Goal: Task Accomplishment & Management: Complete application form

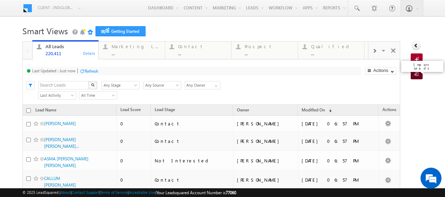
click at [415, 73] on span at bounding box center [417, 74] width 7 height 7
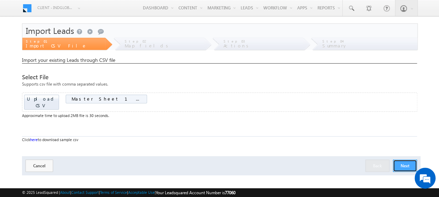
click at [410, 160] on button "Next" at bounding box center [405, 166] width 24 height 12
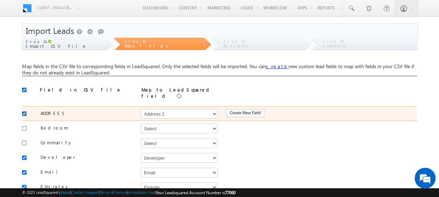
click at [23, 112] on input "checkbox" at bounding box center [24, 114] width 5 height 5
checkbox input "false"
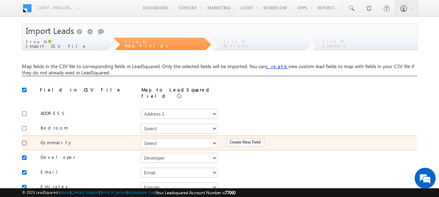
click at [26, 141] on input "checkbox" at bounding box center [24, 143] width 5 height 5
checkbox input "true"
click at [143, 139] on select "Select Select Address 1 Address 2 Budget Building Name Buyer Persona Campaign N…" at bounding box center [179, 143] width 77 height 10
select select "mx_Master_Project"
click at [141, 138] on select "Select Select Address 1 Address 2 Budget Building Name Buyer Persona Campaign N…" at bounding box center [179, 143] width 77 height 10
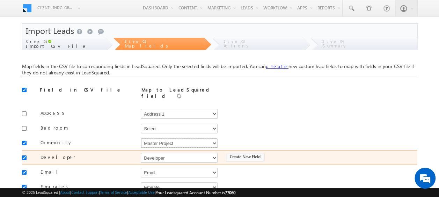
scroll to position [35, 0]
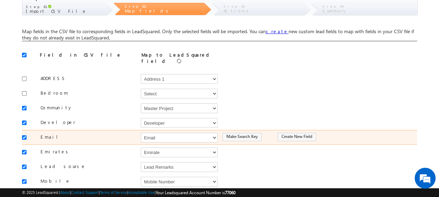
click at [22, 132] on div at bounding box center [26, 137] width 8 height 10
click at [24, 135] on input "checkbox" at bounding box center [24, 137] width 5 height 5
checkbox input "false"
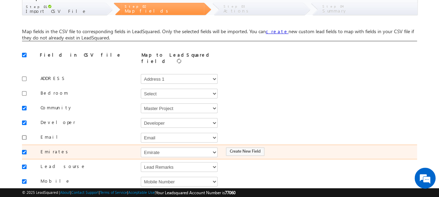
scroll to position [70, 0]
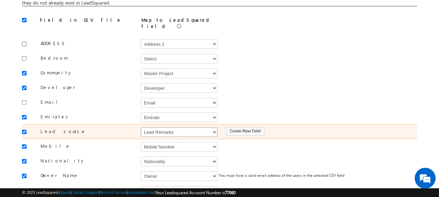
click at [157, 127] on select "Select Select Address 1 Address 2 Budget Building Name Buyer Persona Campaign N…" at bounding box center [179, 132] width 77 height 10
select select "Source"
click at [141, 127] on select "Select Select Address 1 Address 2 Budget Building Name Buyer Persona Campaign N…" at bounding box center [179, 132] width 77 height 10
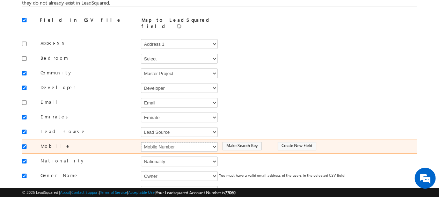
click at [163, 142] on select "Select Select Address 1 Address 2 Budget Building Name Buyer Persona Campaign N…" at bounding box center [179, 147] width 77 height 10
select select "Phone"
click at [141, 142] on select "Select Select Address 1 Address 2 Budget Building Name Buyer Persona Campaign N…" at bounding box center [179, 147] width 77 height 10
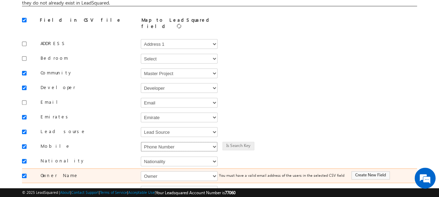
scroll to position [105, 0]
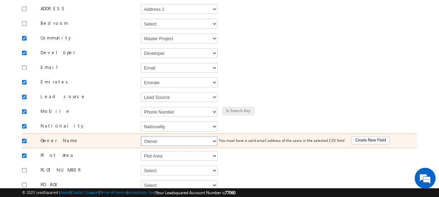
click at [161, 136] on select "Select Select Address 1 Address 2 Budget Building Name Buyer Persona Campaign N…" at bounding box center [179, 141] width 77 height 10
select select "FirstName"
click at [141, 136] on select "Select Select Address 1 Address 2 Budget Building Name Buyer Persona Campaign N…" at bounding box center [179, 141] width 77 height 10
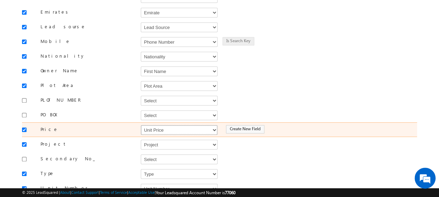
click at [159, 125] on select "Select Select Address 1 Address 2 Budget Building Name Buyer Persona Campaign N…" at bounding box center [179, 130] width 77 height 10
select select "mx_Unit_Number"
click at [141, 125] on select "Select Select Address 1 Address 2 Budget Building Name Buyer Persona Campaign N…" at bounding box center [179, 130] width 77 height 10
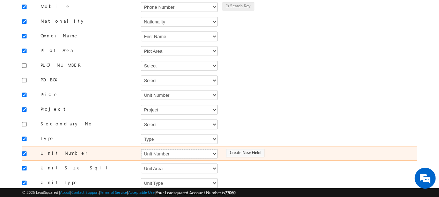
click at [156, 149] on select "Select Select Address 1 Address 2 Budget Building Name Buyer Persona Campaign N…" at bounding box center [179, 154] width 77 height 10
select select "mx_Unit_No"
click at [141, 149] on select "Select Select Address 1 Address 2 Budget Building Name Buyer Persona Campaign N…" at bounding box center [179, 154] width 77 height 10
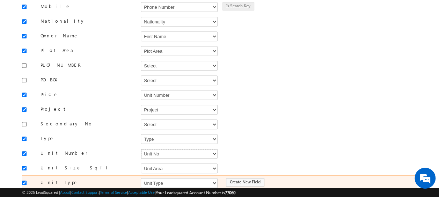
scroll to position [249, 0]
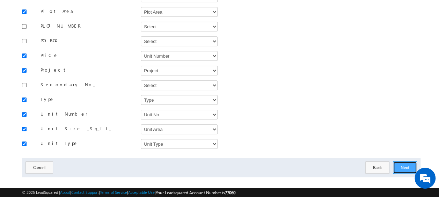
click at [411, 162] on button "Next" at bounding box center [405, 168] width 24 height 12
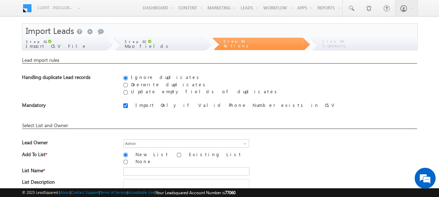
scroll to position [103, 0]
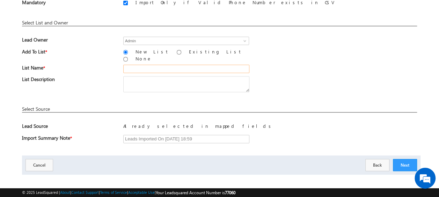
click at [132, 66] on input "text" at bounding box center [186, 69] width 126 height 8
drag, startPoint x: 170, startPoint y: 64, endPoint x: 171, endPoint y: 69, distance: 4.8
click at [171, 67] on input "19_Aug_2025_MS_05_06" at bounding box center [186, 69] width 126 height 8
click at [202, 67] on input "19_Aug_2025_MS_13_06" at bounding box center [186, 69] width 126 height 8
type input "19_Aug_2025_MS_13"
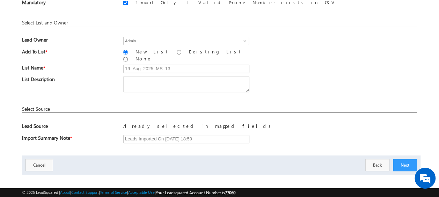
click at [276, 65] on div "List Name * 19_Aug_2025_MS_13" at bounding box center [219, 71] width 395 height 12
click at [407, 161] on button "Next" at bounding box center [405, 165] width 24 height 12
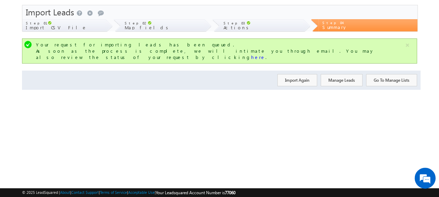
scroll to position [19, 0]
click at [303, 74] on button "Import Again" at bounding box center [298, 80] width 40 height 12
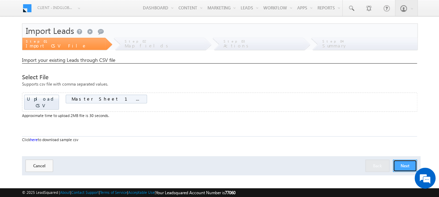
click at [403, 160] on button "Next" at bounding box center [405, 166] width 24 height 12
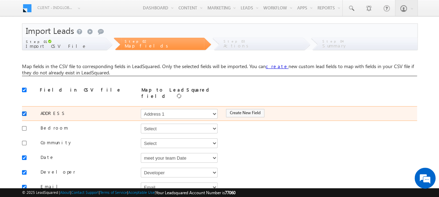
click at [24, 112] on input "checkbox" at bounding box center [24, 114] width 5 height 5
checkbox input "false"
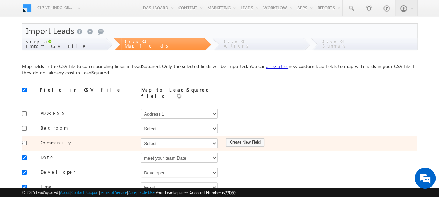
click at [25, 141] on input "checkbox" at bounding box center [24, 143] width 5 height 5
checkbox input "true"
click at [157, 138] on select "Select Select Address 1 Address 2 Budget Building Name Buyer Persona Campaign N…" at bounding box center [179, 143] width 77 height 10
select select "mx_Master_Project"
click at [141, 138] on select "Select Select Address 1 Address 2 Budget Building Name Buyer Persona Campaign N…" at bounding box center [179, 143] width 77 height 10
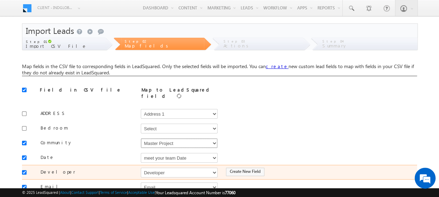
scroll to position [35, 0]
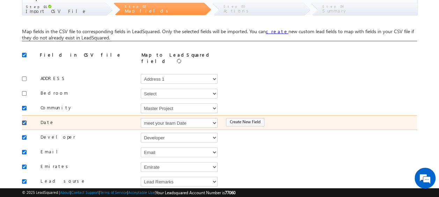
click at [25, 121] on input "checkbox" at bounding box center [24, 123] width 5 height 5
checkbox input "false"
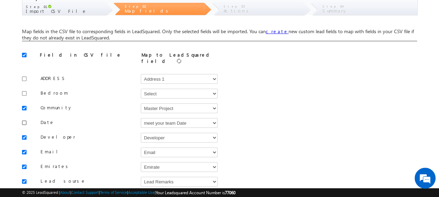
scroll to position [70, 0]
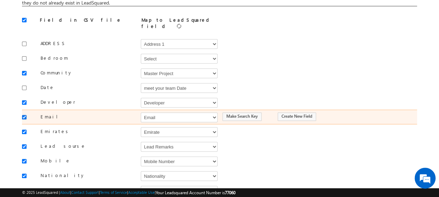
click at [23, 115] on input "checkbox" at bounding box center [24, 117] width 5 height 5
checkbox input "false"
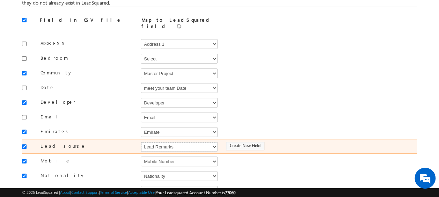
click at [174, 144] on select "Select Select Address 1 Address 2 Budget Building Name Buyer Persona Campaign N…" at bounding box center [179, 147] width 77 height 10
select select "Source"
click at [141, 142] on select "Select Select Address 1 Address 2 Budget Building Name Buyer Persona Campaign N…" at bounding box center [179, 147] width 77 height 10
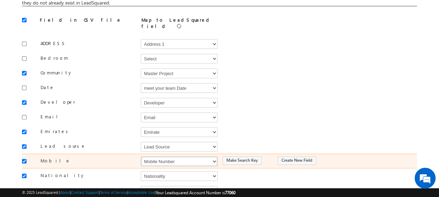
click at [173, 157] on select "Select Select Address 1 Address 2 Budget Building Name Buyer Persona Campaign N…" at bounding box center [179, 162] width 77 height 10
select select "Phone"
click at [141, 157] on select "Select Select Address 1 Address 2 Budget Building Name Buyer Persona Campaign N…" at bounding box center [179, 162] width 77 height 10
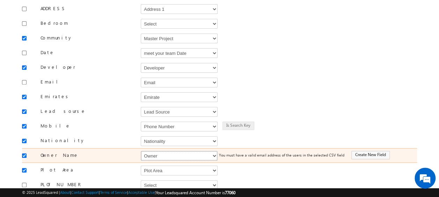
click at [155, 152] on select "Select Select Address 1 Address 2 Budget Building Name Buyer Persona Campaign N…" at bounding box center [179, 156] width 77 height 10
select select "FirstName"
click at [141, 151] on select "Select Select Address 1 Address 2 Budget Building Name Buyer Persona Campaign N…" at bounding box center [179, 156] width 77 height 10
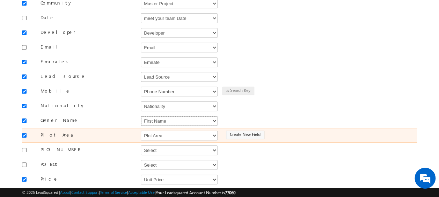
scroll to position [175, 0]
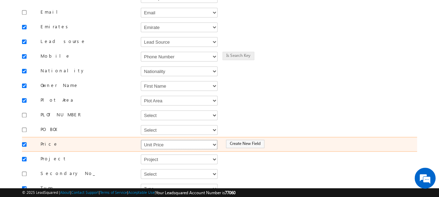
click at [161, 140] on select "Select Select Address 1 Address 2 Budget Building Name Buyer Persona Campaign N…" at bounding box center [179, 145] width 77 height 10
select select "mx_Unit_Number"
click at [141, 140] on select "Select Select Address 1 Address 2 Budget Building Name Buyer Persona Campaign N…" at bounding box center [179, 145] width 77 height 10
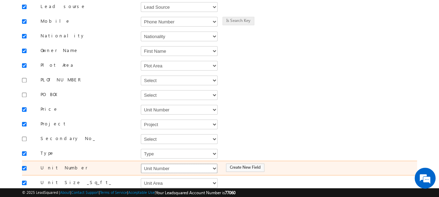
click at [154, 164] on select "Select Select Address 1 Address 2 Budget Building Name Buyer Persona Campaign N…" at bounding box center [179, 169] width 77 height 10
select select "mx_Unit_No"
click at [141, 164] on select "Select Select Address 1 Address 2 Budget Building Name Buyer Persona Campaign N…" at bounding box center [179, 169] width 77 height 10
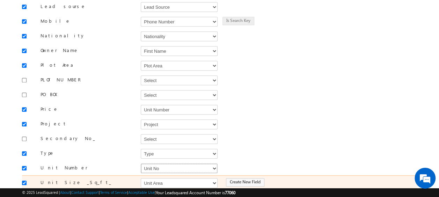
scroll to position [263, 0]
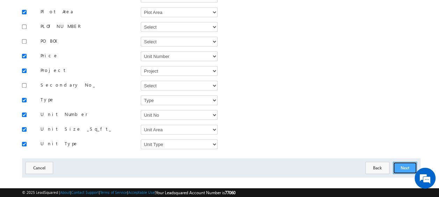
click at [401, 162] on button "Next" at bounding box center [405, 168] width 24 height 12
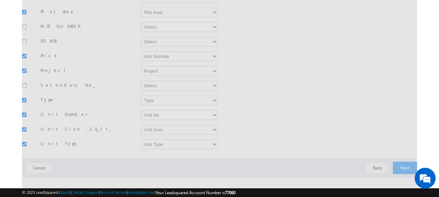
scroll to position [103, 0]
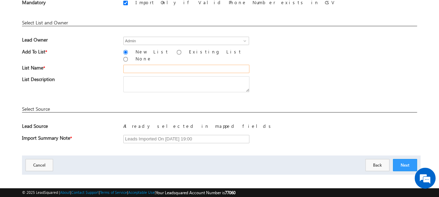
click at [241, 65] on input "text" at bounding box center [186, 69] width 126 height 8
click at [171, 65] on input "19_Aug_2025_MS_05_03" at bounding box center [186, 69] width 126 height 8
type input "19_Aug_2025_MS_13_02"
click at [278, 66] on div "List Name * 19_Aug_2025_MS_13_02" at bounding box center [219, 71] width 395 height 12
click at [406, 159] on button "Next" at bounding box center [405, 165] width 24 height 12
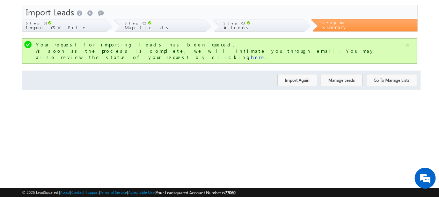
scroll to position [19, 0]
click at [298, 75] on button "Import Again" at bounding box center [298, 80] width 40 height 12
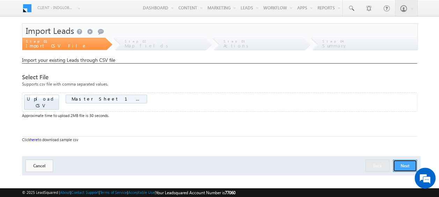
click at [399, 160] on button "Next" at bounding box center [405, 166] width 24 height 12
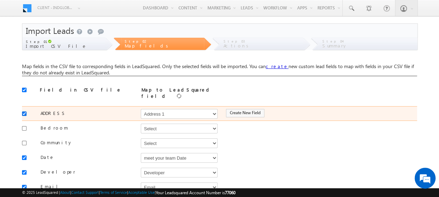
click at [23, 112] on input "checkbox" at bounding box center [24, 114] width 5 height 5
checkbox input "false"
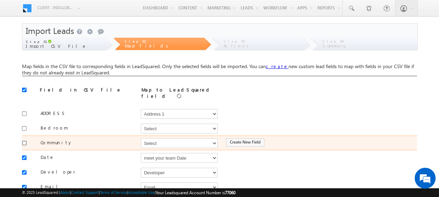
click at [24, 141] on input "checkbox" at bounding box center [24, 143] width 5 height 5
checkbox input "true"
click at [150, 138] on select "Select Select Address 1 Address 2 Budget Building Name Buyer Persona Campaign N…" at bounding box center [179, 143] width 77 height 10
select select "mx_Master_Project"
click at [141, 138] on select "Select Select Address 1 Address 2 Budget Building Name Buyer Persona Campaign N…" at bounding box center [179, 143] width 77 height 10
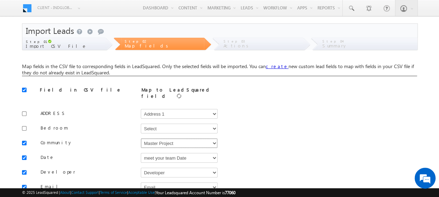
scroll to position [70, 0]
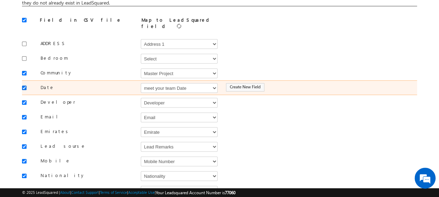
click at [24, 86] on input "checkbox" at bounding box center [24, 88] width 5 height 5
checkbox input "false"
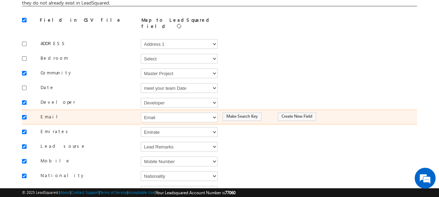
click at [26, 114] on div at bounding box center [26, 117] width 8 height 10
click at [25, 115] on input "checkbox" at bounding box center [24, 117] width 5 height 5
checkbox input "false"
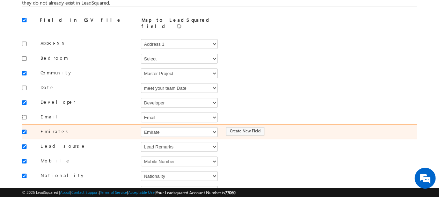
scroll to position [105, 0]
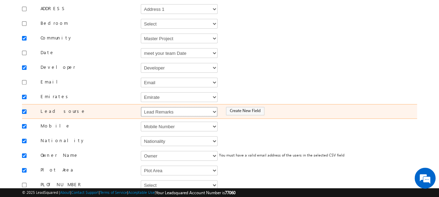
click at [151, 109] on select "Select Select Address 1 Address 2 Budget Building Name Buyer Persona Campaign N…" at bounding box center [179, 112] width 77 height 10
select select "Source"
click at [141, 107] on select "Select Select Address 1 Address 2 Budget Building Name Buyer Persona Campaign N…" at bounding box center [179, 112] width 77 height 10
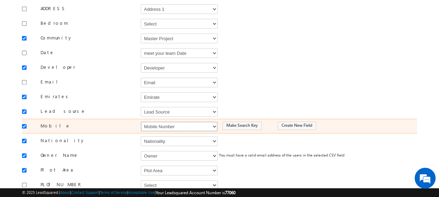
drag, startPoint x: 152, startPoint y: 120, endPoint x: 152, endPoint y: 116, distance: 4.5
click at [152, 122] on select "Select Select Address 1 Address 2 Budget Building Name Buyer Persona Campaign N…" at bounding box center [179, 127] width 77 height 10
select select "Phone"
click at [141, 122] on select "Select Select Address 1 Address 2 Budget Building Name Buyer Persona Campaign N…" at bounding box center [179, 127] width 77 height 10
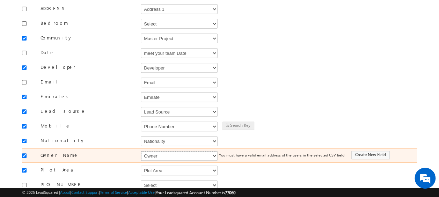
click at [158, 151] on select "Select Select Address 1 Address 2 Budget Building Name Buyer Persona Campaign N…" at bounding box center [179, 156] width 77 height 10
select select "FirstName"
click at [141, 151] on select "Select Select Address 1 Address 2 Budget Building Name Buyer Persona Campaign N…" at bounding box center [179, 156] width 77 height 10
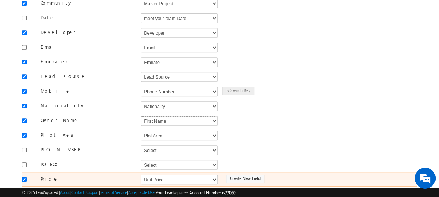
scroll to position [175, 0]
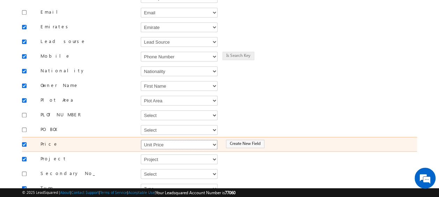
click at [143, 140] on select "Select Select Address 1 Address 2 Budget Building Name Buyer Persona Campaign N…" at bounding box center [179, 145] width 77 height 10
select select "mx_Unit_Number"
click at [141, 140] on select "Select Select Address 1 Address 2 Budget Building Name Buyer Persona Campaign N…" at bounding box center [179, 145] width 77 height 10
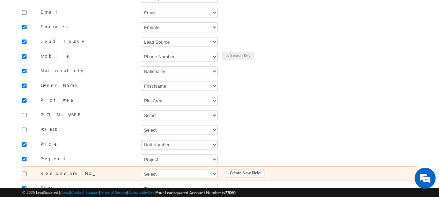
scroll to position [210, 0]
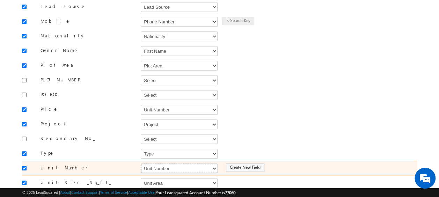
click at [150, 164] on select "Select Select Address 1 Address 2 Budget Building Name Buyer Persona Campaign N…" at bounding box center [179, 169] width 77 height 10
select select "mx_Unit_No"
click at [141, 164] on select "Select Select Address 1 Address 2 Budget Building Name Buyer Persona Campaign N…" at bounding box center [179, 169] width 77 height 10
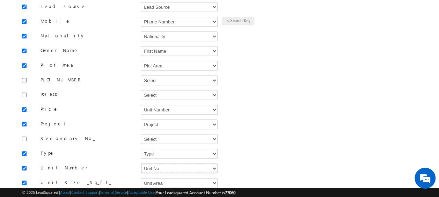
scroll to position [263, 0]
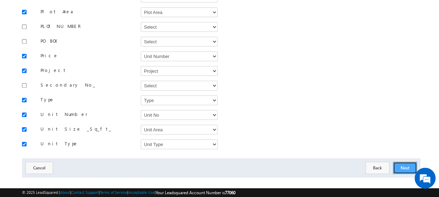
click at [410, 162] on button "Next" at bounding box center [405, 168] width 24 height 12
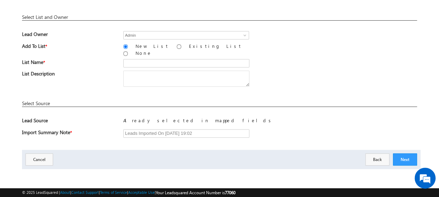
scroll to position [103, 0]
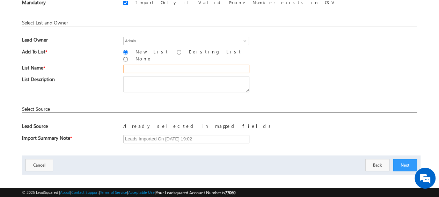
click at [150, 65] on input "text" at bounding box center [186, 69] width 126 height 8
click at [170, 65] on input "19_Aug_2025_MS_05_06" at bounding box center [186, 69] width 126 height 8
click at [177, 65] on input "19_Aug_2025_MS_13_06" at bounding box center [186, 69] width 126 height 8
type input "19_Aug_2025_MS_13_03"
click at [275, 76] on div "List Description" at bounding box center [219, 85] width 395 height 19
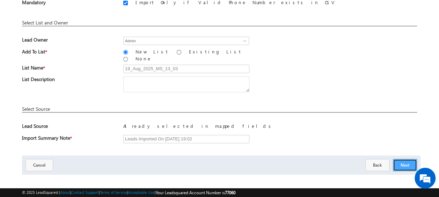
click at [404, 160] on button "Next" at bounding box center [405, 165] width 24 height 12
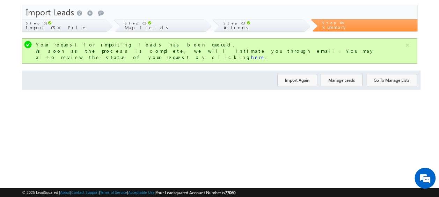
scroll to position [19, 0]
click at [297, 77] on button "Import Again" at bounding box center [298, 80] width 40 height 12
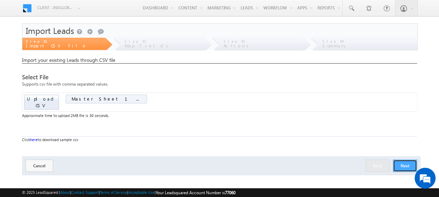
click at [396, 160] on button "Next" at bounding box center [405, 166] width 24 height 12
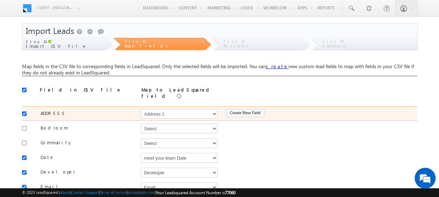
click at [27, 109] on div at bounding box center [26, 113] width 8 height 10
click at [24, 112] on input "checkbox" at bounding box center [24, 114] width 5 height 5
checkbox input "false"
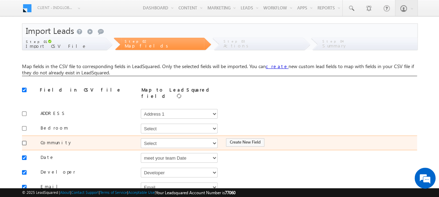
click at [26, 141] on input "checkbox" at bounding box center [24, 143] width 5 height 5
checkbox input "true"
click at [152, 140] on select "Select Select Address 1 Address 2 Budget Building Name Buyer Persona Campaign N…" at bounding box center [179, 143] width 77 height 10
select select "mx_Master_Project"
click at [141, 138] on select "Select Select Address 1 Address 2 Budget Building Name Buyer Persona Campaign N…" at bounding box center [179, 143] width 77 height 10
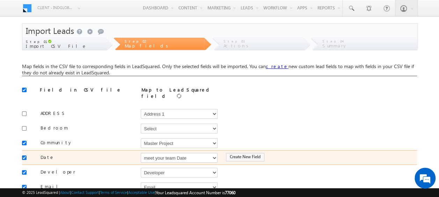
click at [26, 156] on input "checkbox" at bounding box center [24, 158] width 5 height 5
checkbox input "false"
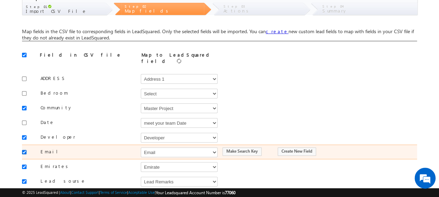
click at [23, 150] on input "checkbox" at bounding box center [24, 152] width 5 height 5
checkbox input "false"
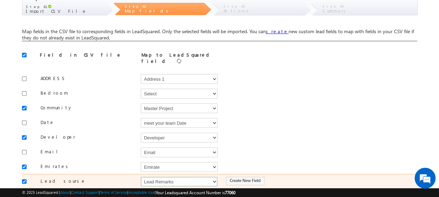
click at [164, 177] on select "Select Select Address 1 Address 2 Budget Building Name Buyer Persona Campaign N…" at bounding box center [179, 182] width 77 height 10
select select "Source"
click at [141, 177] on select "Select Select Address 1 Address 2 Budget Building Name Buyer Persona Campaign N…" at bounding box center [179, 182] width 77 height 10
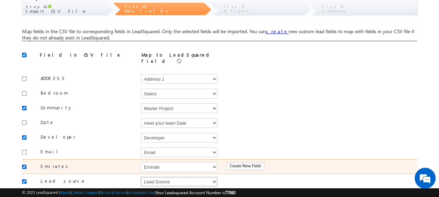
scroll to position [70, 0]
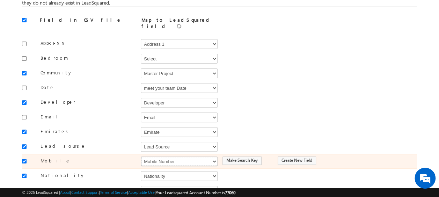
click at [166, 157] on select "Select Select Address 1 Address 2 Budget Building Name Buyer Persona Campaign N…" at bounding box center [179, 162] width 77 height 10
select select "Phone"
click at [141, 157] on select "Select Select Address 1 Address 2 Budget Building Name Buyer Persona Campaign N…" at bounding box center [179, 162] width 77 height 10
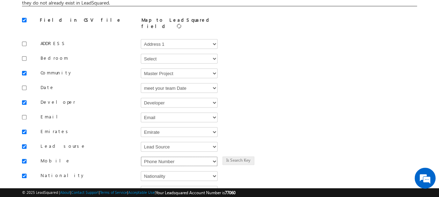
scroll to position [105, 0]
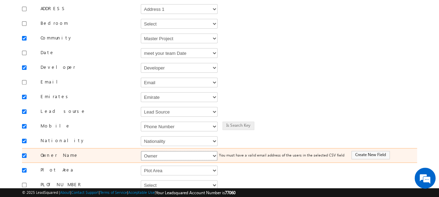
drag, startPoint x: 158, startPoint y: 152, endPoint x: 152, endPoint y: 148, distance: 6.6
click at [157, 151] on select "Select Select Address 1 Address 2 Budget Building Name Buyer Persona Campaign N…" at bounding box center [179, 156] width 77 height 10
select select "FirstName"
click at [141, 151] on select "Select Select Address 1 Address 2 Budget Building Name Buyer Persona Campaign N…" at bounding box center [179, 156] width 77 height 10
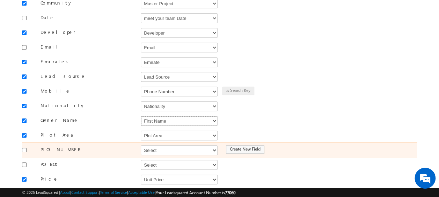
scroll to position [175, 0]
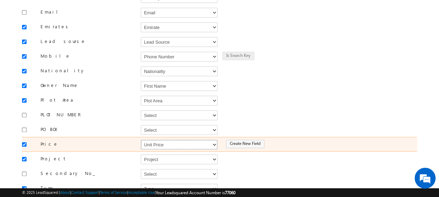
click at [169, 140] on select "Select Select Address 1 Address 2 Budget Building Name Buyer Persona Campaign N…" at bounding box center [179, 145] width 77 height 10
select select "mx_Unit_Number"
click at [141, 140] on select "Select Select Address 1 Address 2 Budget Building Name Buyer Persona Campaign N…" at bounding box center [179, 145] width 77 height 10
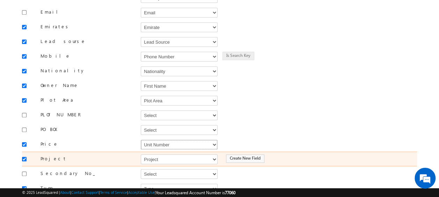
scroll to position [245, 0]
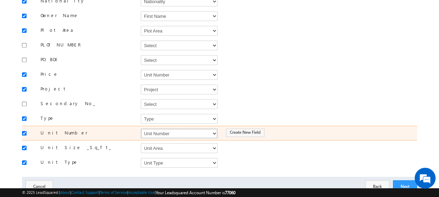
click at [160, 129] on select "Select Select Address 1 Address 2 Budget Building Name Buyer Persona Campaign N…" at bounding box center [179, 134] width 77 height 10
select select "mx_Unit_No"
click at [141, 129] on select "Select Select Address 1 Address 2 Budget Building Name Buyer Persona Campaign N…" at bounding box center [179, 134] width 77 height 10
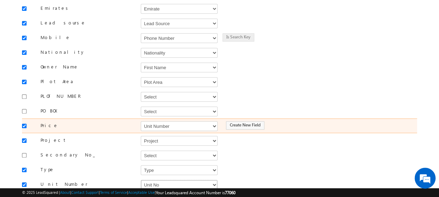
scroll to position [263, 0]
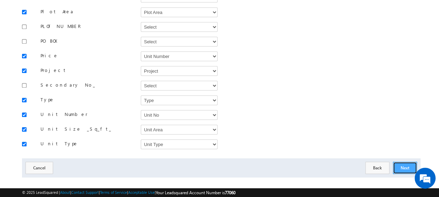
click at [403, 162] on button "Next" at bounding box center [405, 168] width 24 height 12
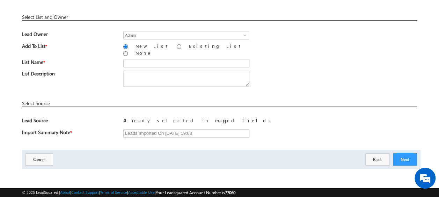
scroll to position [103, 0]
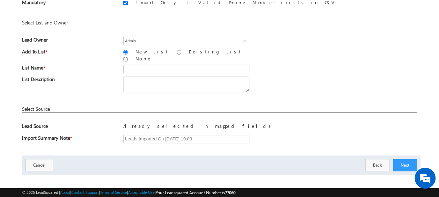
click at [139, 57] on div "New List Existing List None" at bounding box center [185, 56] width 125 height 14
click at [139, 65] on input "text" at bounding box center [186, 69] width 126 height 8
click at [171, 65] on input "19_Aug_2025_MS_05_06" at bounding box center [186, 69] width 126 height 8
click at [178, 65] on input "19_Aug_2025_MS_13_06" at bounding box center [186, 69] width 126 height 8
type input "19_Aug_2025_MS_13_04"
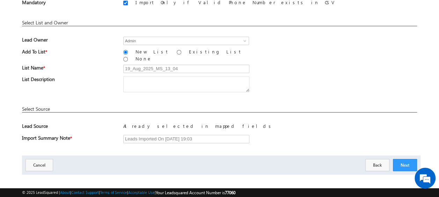
click at [276, 80] on div "List Description" at bounding box center [219, 85] width 395 height 19
click at [407, 160] on button "Next" at bounding box center [405, 165] width 24 height 12
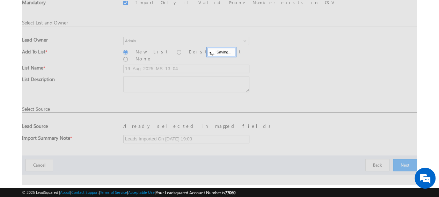
scroll to position [19, 0]
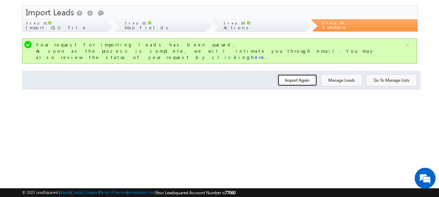
click at [300, 76] on button "Import Again" at bounding box center [298, 80] width 40 height 12
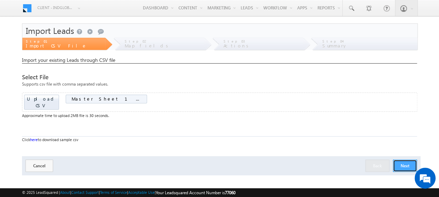
click at [415, 160] on button "Next" at bounding box center [405, 166] width 24 height 12
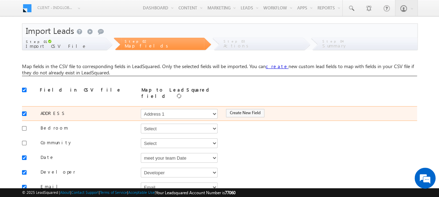
click at [28, 112] on div at bounding box center [26, 113] width 8 height 10
click at [23, 112] on input "checkbox" at bounding box center [24, 114] width 5 height 5
checkbox input "false"
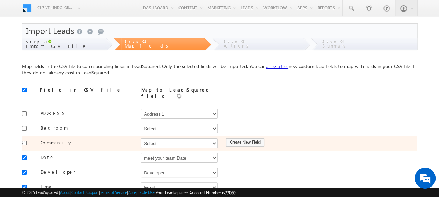
click at [25, 141] on input "checkbox" at bounding box center [24, 143] width 5 height 5
checkbox input "true"
drag, startPoint x: 168, startPoint y: 141, endPoint x: 166, endPoint y: 137, distance: 4.7
click at [168, 141] on select "Select Select Address 1 Address 2 Budget Building Name Buyer Persona Campaign N…" at bounding box center [179, 143] width 77 height 10
select select "mx_Master_Project"
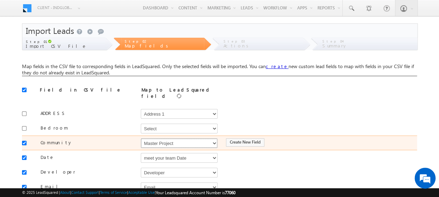
click at [141, 138] on select "Select Select Address 1 Address 2 Budget Building Name Buyer Persona Campaign N…" at bounding box center [179, 143] width 77 height 10
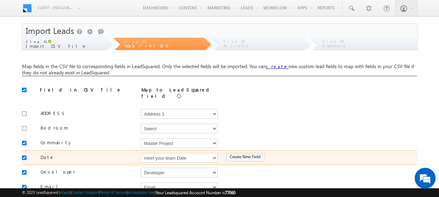
click at [25, 156] on input "checkbox" at bounding box center [24, 158] width 5 height 5
checkbox input "false"
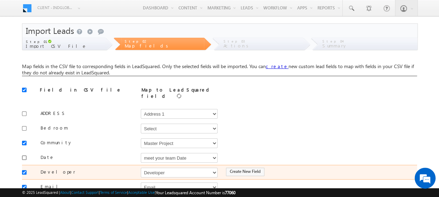
scroll to position [35, 0]
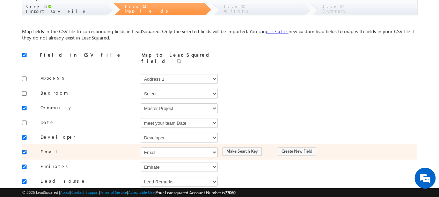
click at [24, 150] on input "checkbox" at bounding box center [24, 152] width 5 height 5
checkbox input "false"
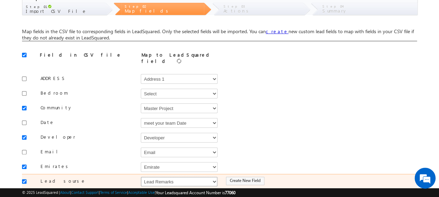
click at [184, 177] on select "Select Select Address 1 Address 2 Budget Building Name Buyer Persona Campaign N…" at bounding box center [179, 182] width 77 height 10
select select "Source"
click at [141, 177] on select "Select Select Address 1 Address 2 Budget Building Name Buyer Persona Campaign N…" at bounding box center [179, 182] width 77 height 10
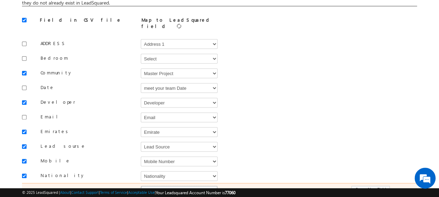
click at [151, 186] on select "Select Select Address 1 Address 2 Budget Building Name Buyer Persona Campaign N…" at bounding box center [179, 191] width 77 height 10
select select "FirstName"
click at [141, 186] on select "Select Select Address 1 Address 2 Budget Building Name Buyer Persona Campaign N…" at bounding box center [179, 191] width 77 height 10
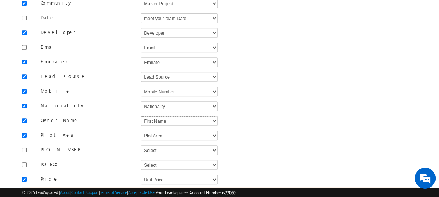
scroll to position [175, 0]
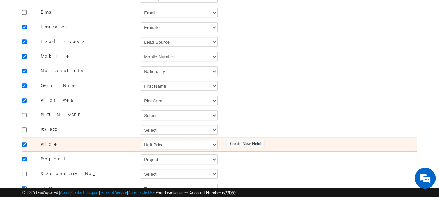
click at [162, 140] on select "Select Select Address 1 Address 2 Budget Building Name Buyer Persona Campaign N…" at bounding box center [179, 145] width 77 height 10
select select "mx_Unit_Number"
click at [141, 140] on select "Select Select Address 1 Address 2 Budget Building Name Buyer Persona Campaign N…" at bounding box center [179, 145] width 77 height 10
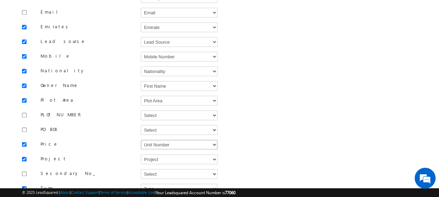
scroll to position [210, 0]
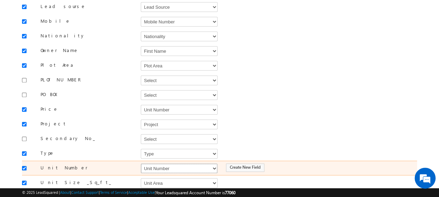
click at [158, 164] on select "Select Select Address 1 Address 2 Budget Building Name Buyer Persona Campaign N…" at bounding box center [179, 169] width 77 height 10
select select "mx_Unit_No"
click at [141, 164] on select "Select Select Address 1 Address 2 Budget Building Name Buyer Persona Campaign N…" at bounding box center [179, 169] width 77 height 10
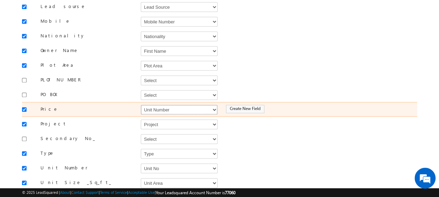
click at [162, 105] on select "Select Select Address 1 Address 2 Budget Building Name Buyer Persona Campaign N…" at bounding box center [179, 110] width 77 height 10
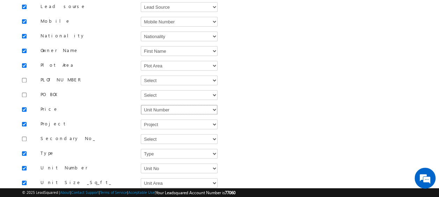
click at [141, 105] on select "Select Select Address 1 Address 2 Budget Building Name Buyer Persona Campaign N…" at bounding box center [179, 110] width 77 height 10
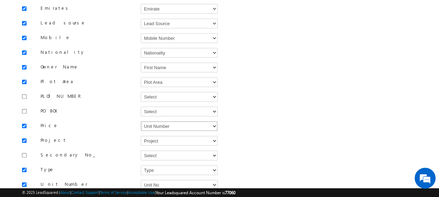
scroll to position [263, 0]
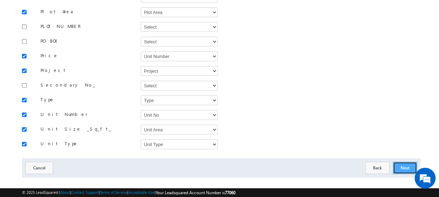
click at [403, 162] on button "Next" at bounding box center [405, 168] width 24 height 12
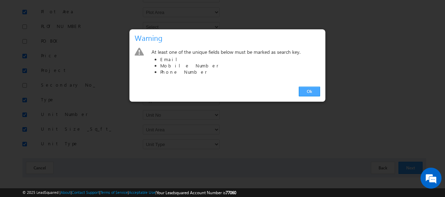
click at [308, 89] on link "Ok" at bounding box center [309, 92] width 21 height 10
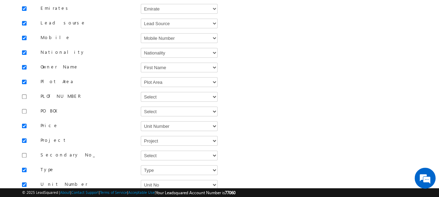
scroll to position [123, 0]
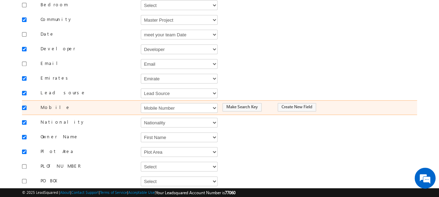
click at [167, 107] on div "Mobile Select Select Address 1 Address 2 Budget Building Name Buyer Persona Cam…" at bounding box center [219, 107] width 395 height 15
click at [167, 103] on select "Select Select Address 1 Address 2 Budget Building Name Buyer Persona Campaign N…" at bounding box center [179, 108] width 77 height 10
select select "Phone"
click at [141, 103] on select "Select Select Address 1 Address 2 Budget Building Name Buyer Persona Campaign N…" at bounding box center [179, 108] width 77 height 10
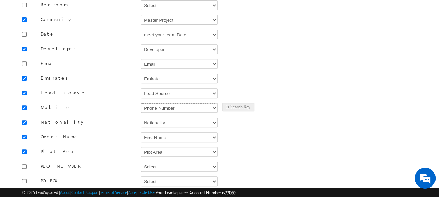
scroll to position [263, 0]
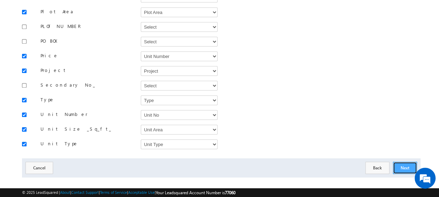
click at [399, 162] on button "Next" at bounding box center [405, 168] width 24 height 12
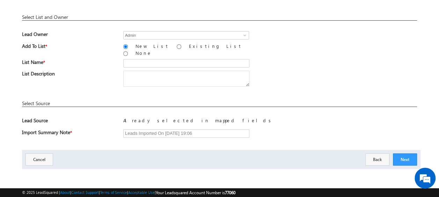
scroll to position [103, 0]
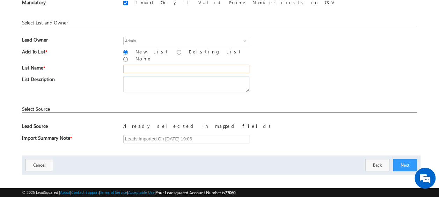
click at [145, 65] on input "text" at bounding box center [186, 69] width 126 height 8
click at [170, 65] on input "19_Aug_2025_MS_05_06" at bounding box center [186, 69] width 126 height 8
type input "19_Aug_2025_MS_13_05"
click at [275, 69] on div "List Name * 19_Aug_2025_MS_13_05" at bounding box center [219, 71] width 395 height 12
click at [401, 159] on button "Next" at bounding box center [405, 165] width 24 height 12
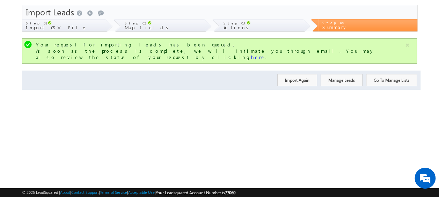
scroll to position [0, 0]
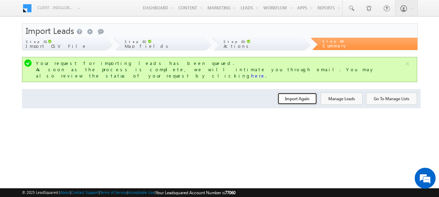
click at [292, 93] on button "Import Again" at bounding box center [298, 99] width 40 height 12
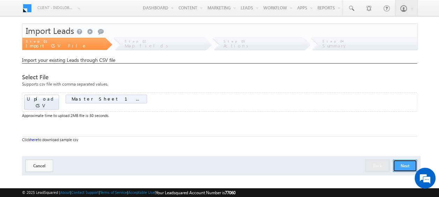
click at [403, 160] on button "Next" at bounding box center [405, 166] width 24 height 12
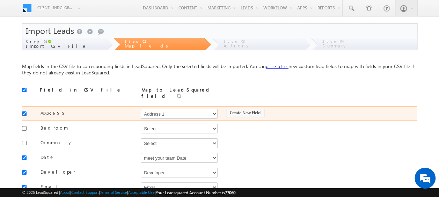
click at [22, 112] on input "checkbox" at bounding box center [24, 114] width 5 height 5
checkbox input "false"
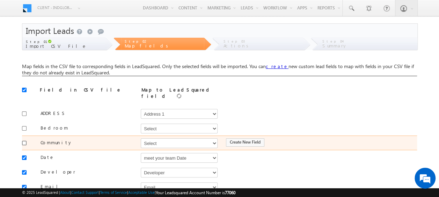
click at [22, 141] on input "checkbox" at bounding box center [24, 143] width 5 height 5
checkbox input "true"
click at [154, 140] on select "Select Select Address 1 Address 2 Budget Building Name Buyer Persona Campaign N…" at bounding box center [179, 143] width 77 height 10
select select "mx_Master_Project"
click at [141, 138] on select "Select Select Address 1 Address 2 Budget Building Name Buyer Persona Campaign N…" at bounding box center [179, 143] width 77 height 10
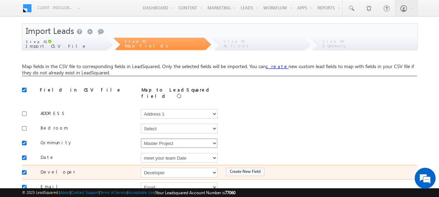
scroll to position [35, 0]
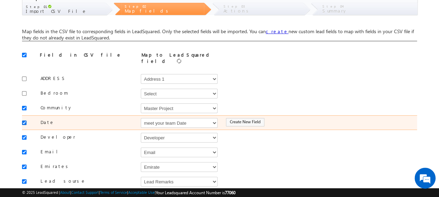
click at [24, 121] on input "checkbox" at bounding box center [24, 123] width 5 height 5
checkbox input "false"
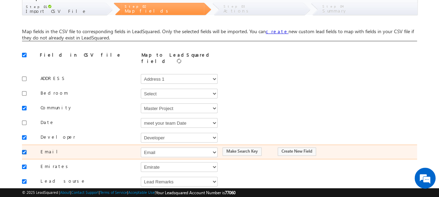
click at [24, 150] on input "checkbox" at bounding box center [24, 152] width 5 height 5
checkbox input "false"
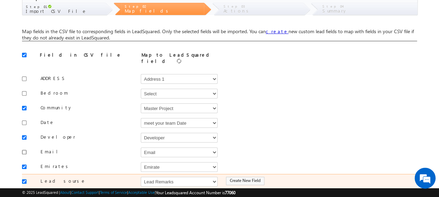
scroll to position [70, 0]
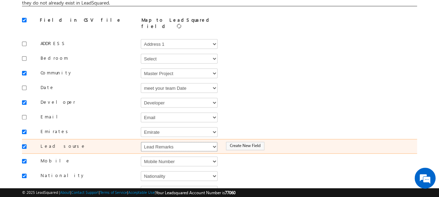
click at [171, 143] on select "Select Select Address 1 Address 2 Budget Building Name Buyer Persona Campaign N…" at bounding box center [179, 147] width 77 height 10
select select "Source"
click at [141, 142] on select "Select Select Address 1 Address 2 Budget Building Name Buyer Persona Campaign N…" at bounding box center [179, 147] width 77 height 10
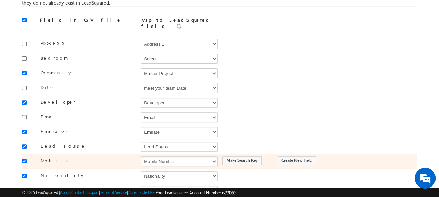
click at [174, 157] on select "Select Select Address 1 Address 2 Budget Building Name Buyer Persona Campaign N…" at bounding box center [179, 162] width 77 height 10
select select "Phone"
click at [141, 157] on select "Select Select Address 1 Address 2 Budget Building Name Buyer Persona Campaign N…" at bounding box center [179, 162] width 77 height 10
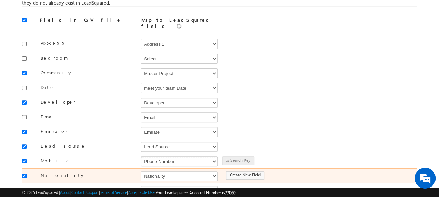
scroll to position [105, 0]
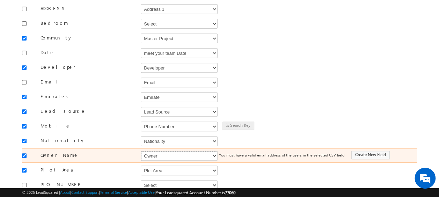
click at [149, 151] on select "Select Select Address 1 Address 2 Budget Building Name Buyer Persona Campaign N…" at bounding box center [179, 156] width 77 height 10
select select "FirstName"
click at [141, 151] on select "Select Select Address 1 Address 2 Budget Building Name Buyer Persona Campaign N…" at bounding box center [179, 156] width 77 height 10
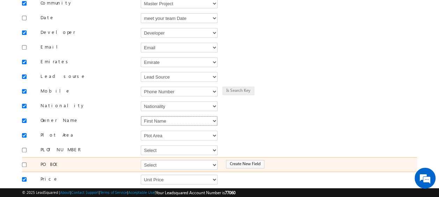
scroll to position [175, 0]
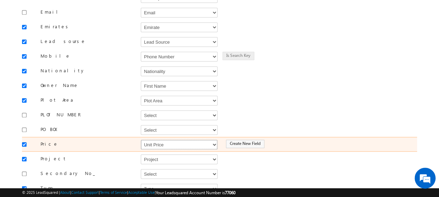
click at [197, 140] on select "Select Select Address 1 Address 2 Budget Building Name Buyer Persona Campaign N…" at bounding box center [179, 145] width 77 height 10
select select "mx_Unit_Number"
click at [141, 140] on select "Select Select Address 1 Address 2 Budget Building Name Buyer Persona Campaign N…" at bounding box center [179, 145] width 77 height 10
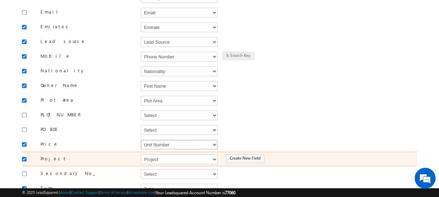
scroll to position [210, 0]
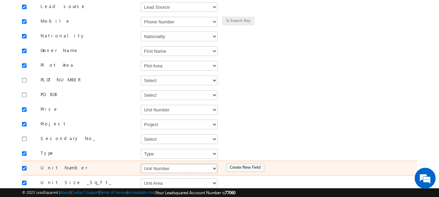
click at [163, 164] on select "Select Select Address 1 Address 2 Budget Building Name Buyer Persona Campaign N…" at bounding box center [179, 169] width 77 height 10
select select "mx_Unit_No"
click at [141, 164] on select "Select Select Address 1 Address 2 Budget Building Name Buyer Persona Campaign N…" at bounding box center [179, 169] width 77 height 10
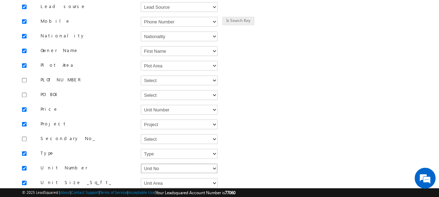
scroll to position [263, 0]
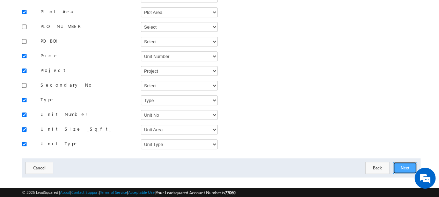
click at [400, 162] on button "Next" at bounding box center [405, 168] width 24 height 12
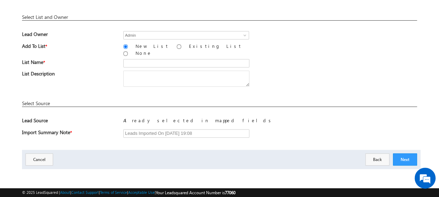
scroll to position [103, 0]
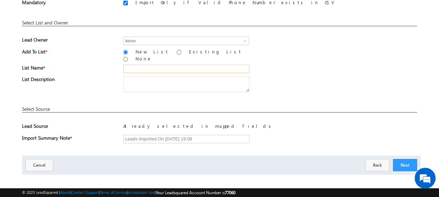
click at [148, 65] on input "text" at bounding box center [186, 69] width 126 height 8
click at [170, 65] on input "19_Aug_2025_MS_05_06" at bounding box center [186, 69] width 126 height 8
type input "19_Aug_2025_MS_13_06"
click at [343, 81] on div "List Description" at bounding box center [219, 85] width 395 height 19
click at [411, 159] on button "Next" at bounding box center [405, 165] width 24 height 12
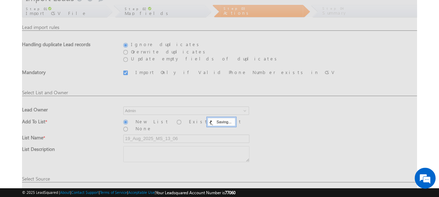
scroll to position [19, 0]
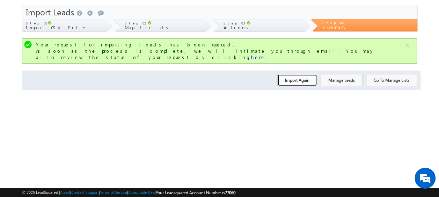
click at [292, 79] on button "Import Again" at bounding box center [298, 80] width 40 height 12
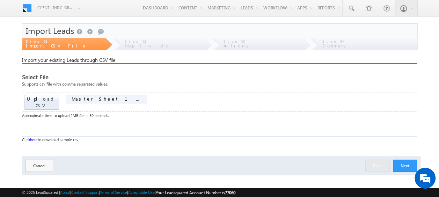
scroll to position [19, 0]
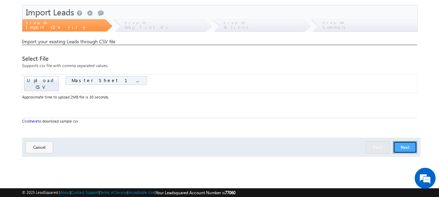
click at [404, 141] on button "Next" at bounding box center [405, 147] width 24 height 12
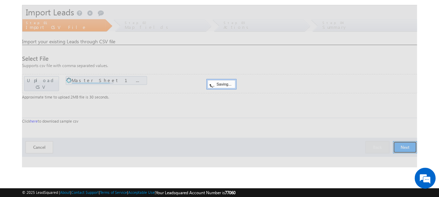
scroll to position [0, 0]
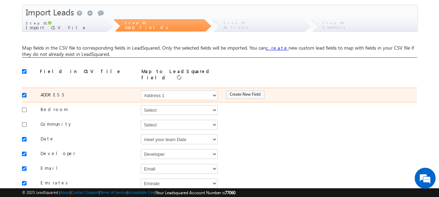
click at [24, 93] on input "checkbox" at bounding box center [24, 95] width 5 height 5
checkbox input "false"
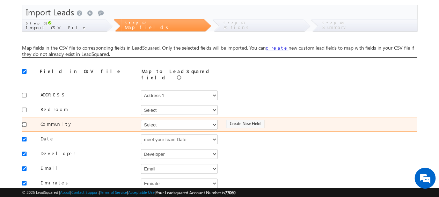
click at [23, 122] on input "checkbox" at bounding box center [24, 124] width 5 height 5
checkbox input "true"
click at [161, 122] on select "Select Select Address 1 Address 2 Budget Building Name Buyer Persona Campaign N…" at bounding box center [179, 125] width 77 height 10
select select "mx_Master_Project"
click at [141, 120] on select "Select Select Address 1 Address 2 Budget Building Name Buyer Persona Campaign N…" at bounding box center [179, 125] width 77 height 10
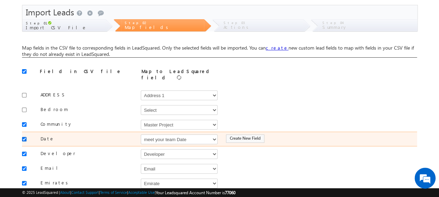
click at [26, 137] on input "checkbox" at bounding box center [24, 139] width 5 height 5
checkbox input "false"
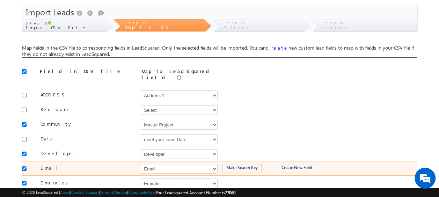
click at [26, 166] on input "checkbox" at bounding box center [24, 168] width 5 height 5
checkbox input "false"
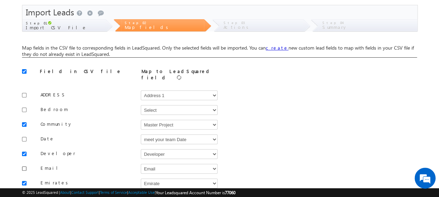
scroll to position [88, 0]
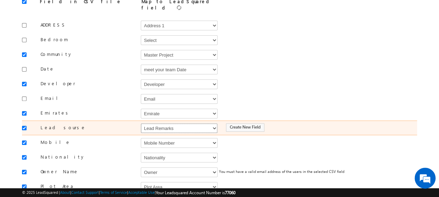
click at [154, 123] on select "Select Select Address 1 Address 2 Budget Building Name Buyer Persona Campaign N…" at bounding box center [179, 128] width 77 height 10
select select "Source"
click at [141, 123] on select "Select Select Address 1 Address 2 Budget Building Name Buyer Persona Campaign N…" at bounding box center [179, 128] width 77 height 10
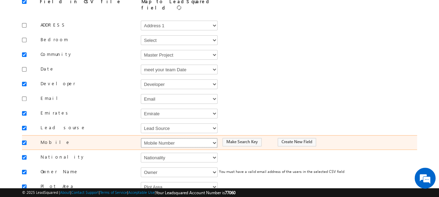
click at [168, 138] on select "Select Select Address 1 Address 2 Budget Building Name Buyer Persona Campaign N…" at bounding box center [179, 143] width 77 height 10
select select "Phone"
click at [141, 138] on select "Select Select Address 1 Address 2 Budget Building Name Buyer Persona Campaign N…" at bounding box center [179, 143] width 77 height 10
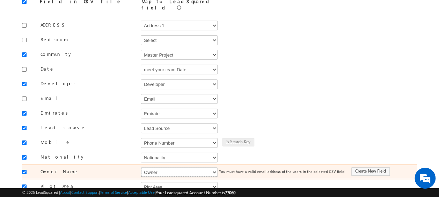
click at [156, 167] on select "Select Select Address 1 Address 2 Budget Building Name Buyer Persona Campaign N…" at bounding box center [179, 172] width 77 height 10
select select "FirstName"
click at [141, 167] on select "Select Select Address 1 Address 2 Budget Building Name Buyer Persona Campaign N…" at bounding box center [179, 172] width 77 height 10
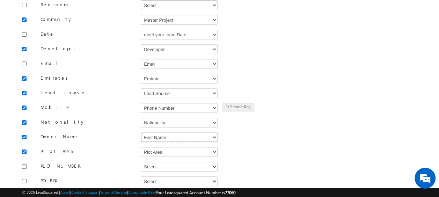
scroll to position [158, 0]
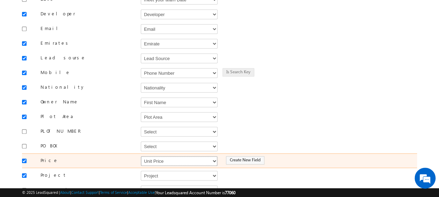
click at [160, 156] on select "Select Select Address 1 Address 2 Budget Building Name Buyer Persona Campaign N…" at bounding box center [179, 161] width 77 height 10
click at [141, 156] on select "Select Select Address 1 Address 2 Budget Building Name Buyer Persona Campaign N…" at bounding box center [179, 161] width 77 height 10
click at [160, 156] on select "Select Select Address 1 Address 2 Budget Building Name Buyer Persona Campaign N…" at bounding box center [179, 161] width 77 height 10
select select "mx_Unit_Number"
click at [141, 156] on select "Select Select Address 1 Address 2 Budget Building Name Buyer Persona Campaign N…" at bounding box center [179, 161] width 77 height 10
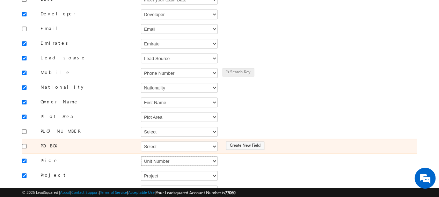
scroll to position [193, 0]
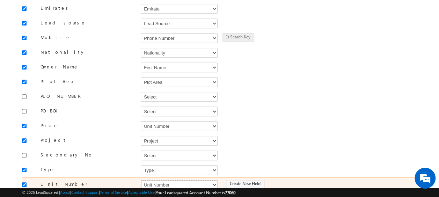
click at [157, 180] on select "Select Select Address 1 Address 2 Budget Building Name Buyer Persona Campaign N…" at bounding box center [179, 185] width 77 height 10
select select "mx_Unit_No"
click at [141, 180] on select "Select Select Address 1 Address 2 Budget Building Name Buyer Persona Campaign N…" at bounding box center [179, 185] width 77 height 10
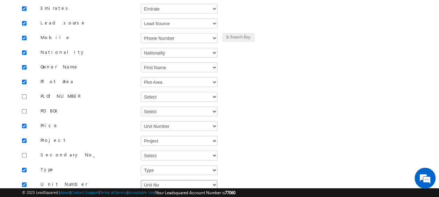
scroll to position [263, 0]
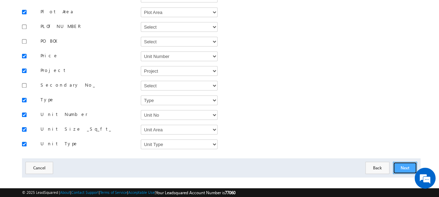
click at [402, 162] on button "Next" at bounding box center [405, 168] width 24 height 12
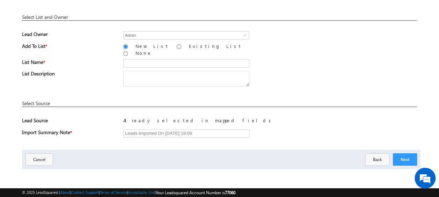
scroll to position [103, 0]
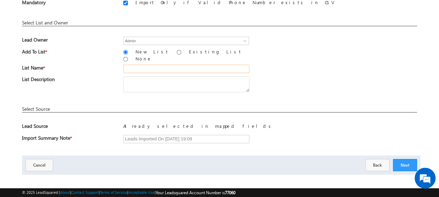
click at [209, 65] on input "text" at bounding box center [186, 69] width 126 height 8
click at [170, 65] on input "19_Aug_2025_MS_05_06" at bounding box center [186, 69] width 126 height 8
click at [180, 65] on input "19_Aug_2025_MS_13_06" at bounding box center [186, 69] width 126 height 8
type input "19_Aug_2025_MS_13_07"
click at [261, 65] on div "List Name * 19_Aug_2025_MS_13_07" at bounding box center [219, 71] width 395 height 12
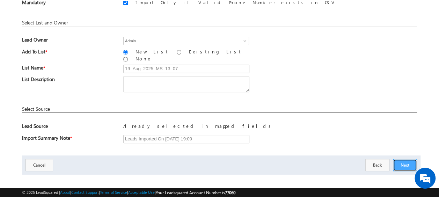
click at [408, 159] on button "Next" at bounding box center [405, 165] width 24 height 12
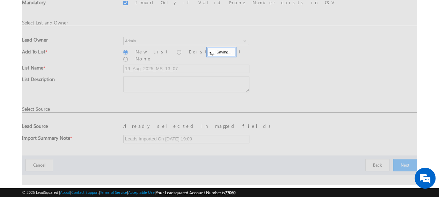
scroll to position [19, 0]
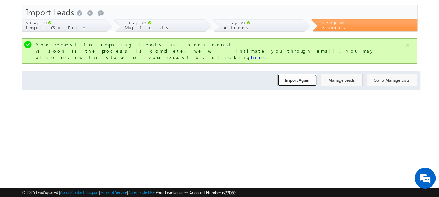
click at [301, 77] on button "Import Again" at bounding box center [298, 80] width 40 height 12
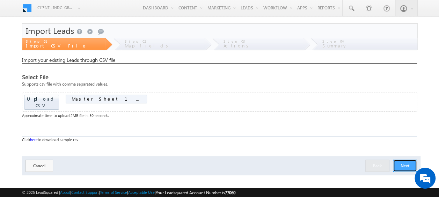
click at [403, 160] on button "Next" at bounding box center [405, 166] width 24 height 12
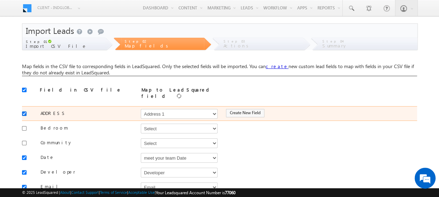
click at [23, 112] on input "checkbox" at bounding box center [24, 114] width 5 height 5
checkbox input "false"
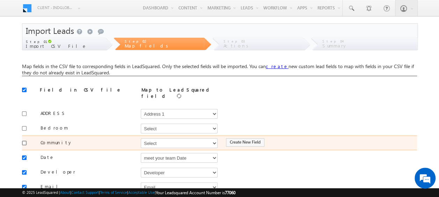
click at [25, 141] on input "checkbox" at bounding box center [24, 143] width 5 height 5
checkbox input "true"
click at [169, 144] on select "Select Select Address 1 Address 2 Budget Building Name Buyer Persona Campaign N…" at bounding box center [179, 143] width 77 height 10
select select "mx_Master_Project"
click at [141, 138] on select "Select Select Address 1 Address 2 Budget Building Name Buyer Persona Campaign N…" at bounding box center [179, 143] width 77 height 10
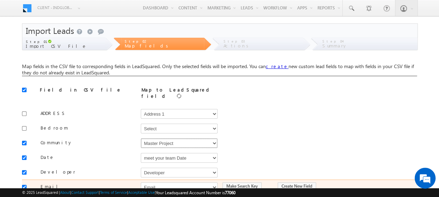
scroll to position [35, 0]
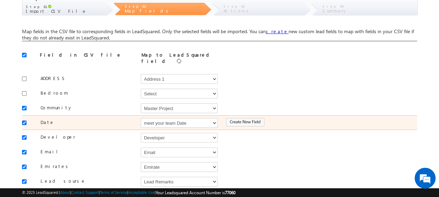
click at [26, 121] on input "checkbox" at bounding box center [24, 123] width 5 height 5
checkbox input "false"
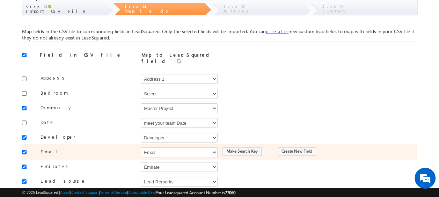
click at [25, 147] on div at bounding box center [26, 152] width 8 height 10
click at [25, 150] on input "checkbox" at bounding box center [24, 152] width 5 height 5
checkbox input "false"
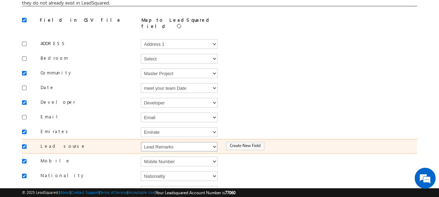
click at [168, 142] on select "Select Select Address 1 Address 2 Budget Building Name Buyer Persona Campaign N…" at bounding box center [179, 147] width 77 height 10
select select "Source"
click at [141, 142] on select "Select Select Address 1 Address 2 Budget Building Name Buyer Persona Campaign N…" at bounding box center [179, 147] width 77 height 10
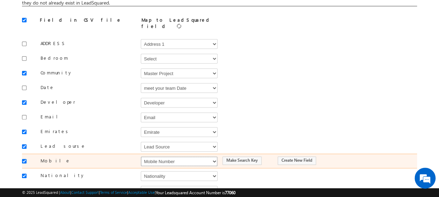
click at [188, 157] on select "Select Select Address 1 Address 2 Budget Building Name Buyer Persona Campaign N…" at bounding box center [179, 162] width 77 height 10
select select "Phone"
click at [141, 157] on select "Select Select Address 1 Address 2 Budget Building Name Buyer Persona Campaign N…" at bounding box center [179, 162] width 77 height 10
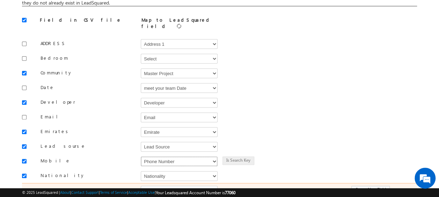
scroll to position [105, 0]
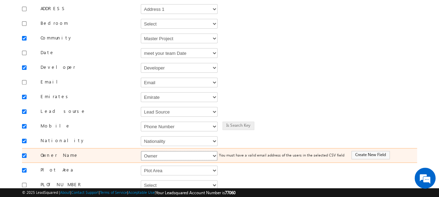
click at [164, 151] on select "Select Select Address 1 Address 2 Budget Building Name Buyer Persona Campaign N…" at bounding box center [179, 156] width 77 height 10
select select "FirstName"
click at [141, 151] on select "Select Select Address 1 Address 2 Budget Building Name Buyer Persona Campaign N…" at bounding box center [179, 156] width 77 height 10
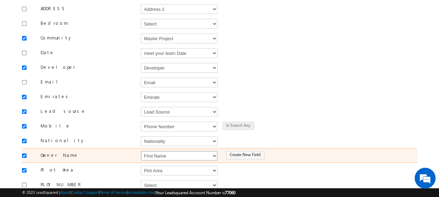
scroll to position [140, 0]
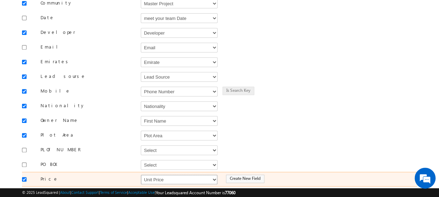
click at [145, 175] on select "Select Select Address 1 Address 2 Budget Building Name Buyer Persona Campaign N…" at bounding box center [179, 180] width 77 height 10
select select "mx_Unit_Number"
click at [141, 175] on select "Select Select Address 1 Address 2 Budget Building Name Buyer Persona Campaign N…" at bounding box center [179, 180] width 77 height 10
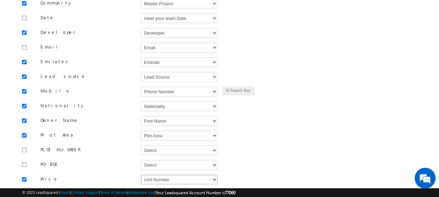
scroll to position [210, 0]
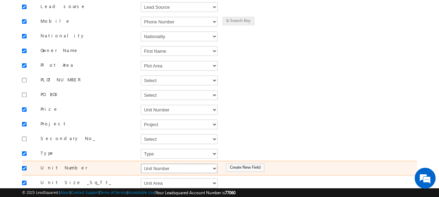
click at [156, 164] on select "Select Select Address 1 Address 2 Budget Building Name Buyer Persona Campaign N…" at bounding box center [179, 169] width 77 height 10
select select "mx_Unit_No"
click at [141, 164] on select "Select Select Address 1 Address 2 Budget Building Name Buyer Persona Campaign N…" at bounding box center [179, 169] width 77 height 10
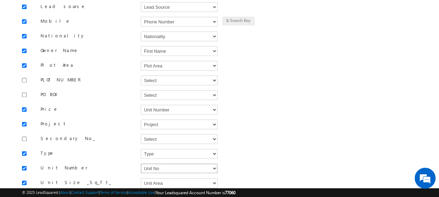
scroll to position [263, 0]
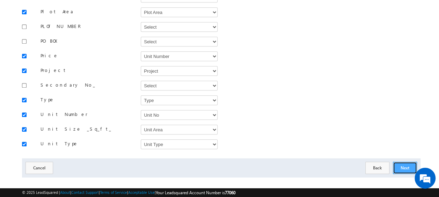
click at [408, 162] on button "Next" at bounding box center [405, 168] width 24 height 12
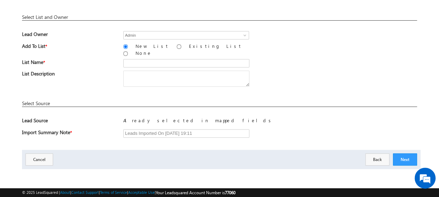
scroll to position [103, 0]
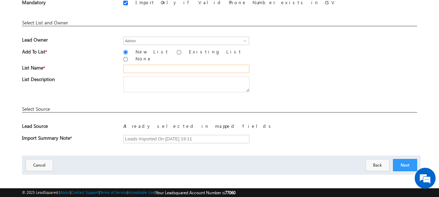
click at [145, 65] on input "text" at bounding box center [186, 69] width 126 height 8
click at [170, 65] on input "19_Aug_2025_MS_05_03" at bounding box center [186, 69] width 126 height 8
click at [179, 65] on input "19_Aug_2025_MS_13_03" at bounding box center [186, 69] width 126 height 8
type input "19_Aug_2025_MS_13_08"
click at [277, 78] on div "List Description" at bounding box center [219, 85] width 395 height 19
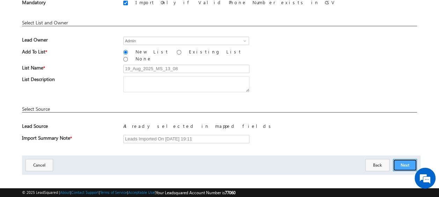
click at [404, 160] on button "Next" at bounding box center [405, 165] width 24 height 12
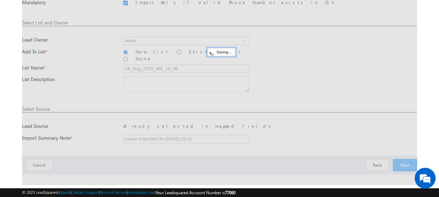
scroll to position [19, 0]
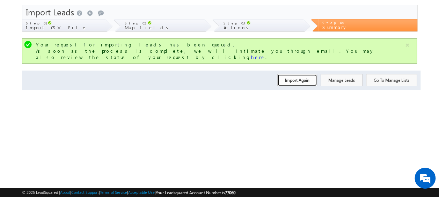
click at [286, 76] on button "Import Again" at bounding box center [298, 80] width 40 height 12
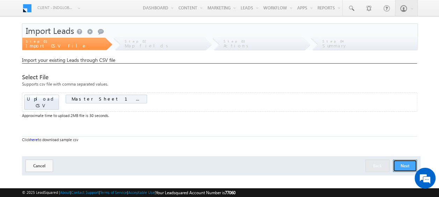
click at [402, 160] on button "Next" at bounding box center [405, 166] width 24 height 12
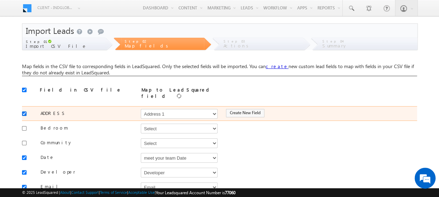
click at [23, 112] on input "checkbox" at bounding box center [24, 114] width 5 height 5
checkbox input "false"
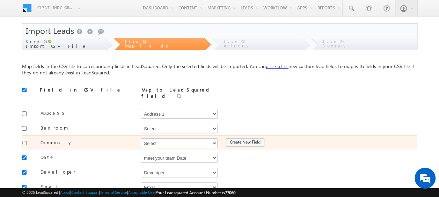
click at [24, 141] on input "checkbox" at bounding box center [24, 143] width 5 height 5
checkbox input "true"
click at [167, 141] on select "Select Select Address 1 Address 2 Budget Building Name Buyer Persona Campaign N…" at bounding box center [179, 143] width 77 height 10
select select "mx_Master_Project"
click at [141, 138] on select "Select Select Address 1 Address 2 Budget Building Name Buyer Persona Campaign N…" at bounding box center [179, 143] width 77 height 10
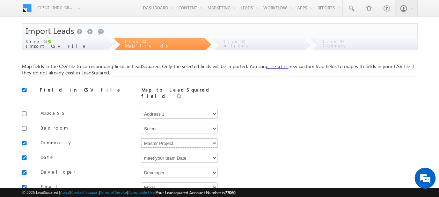
scroll to position [70, 0]
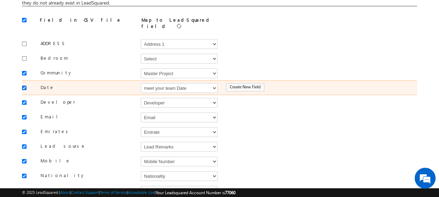
click at [23, 86] on input "checkbox" at bounding box center [24, 88] width 5 height 5
checkbox input "false"
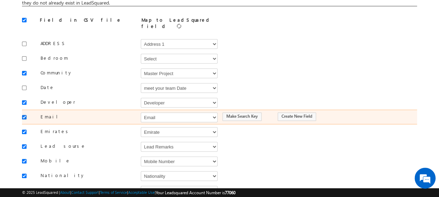
click at [23, 115] on input "checkbox" at bounding box center [24, 117] width 5 height 5
checkbox input "false"
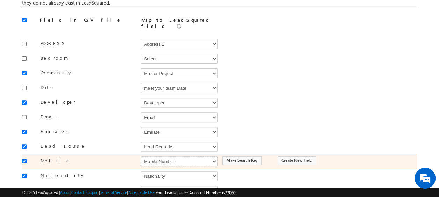
click at [159, 157] on select "Select Select Address 1 Address 2 Budget Building Name Buyer Persona Campaign N…" at bounding box center [179, 162] width 77 height 10
select select "Phone"
click at [141, 157] on select "Select Select Address 1 Address 2 Budget Building Name Buyer Persona Campaign N…" at bounding box center [179, 162] width 77 height 10
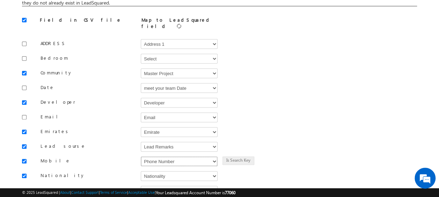
scroll to position [140, 0]
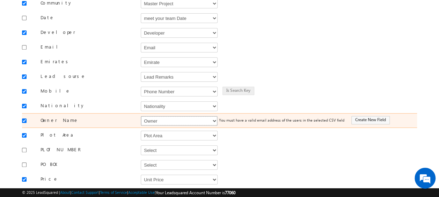
click at [175, 116] on select "Select Select Address 1 Address 2 Budget Building Name Buyer Persona Campaign N…" at bounding box center [179, 121] width 77 height 10
select select "FirstName"
click at [141, 116] on select "Select Select Address 1 Address 2 Budget Building Name Buyer Persona Campaign N…" at bounding box center [179, 121] width 77 height 10
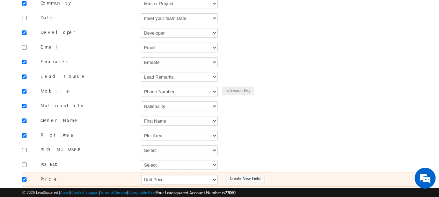
click at [148, 175] on select "Select Select Address 1 Address 2 Budget Building Name Buyer Persona Campaign N…" at bounding box center [179, 180] width 77 height 10
select select "mx_Unit_Number"
click at [141, 175] on select "Select Select Address 1 Address 2 Budget Building Name Buyer Persona Campaign N…" at bounding box center [179, 180] width 77 height 10
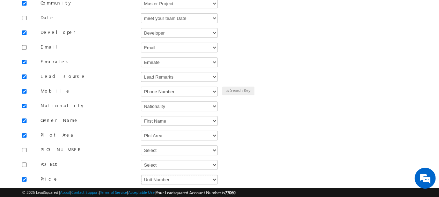
scroll to position [245, 0]
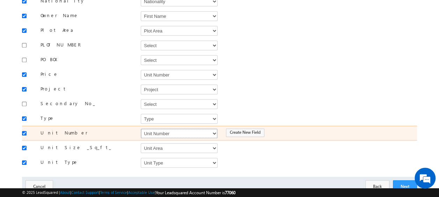
click at [168, 129] on select "Select Select Address 1 Address 2 Budget Building Name Buyer Persona Campaign N…" at bounding box center [179, 134] width 77 height 10
select select "mx_Unit_No"
click at [141, 129] on select "Select Select Address 1 Address 2 Budget Building Name Buyer Persona Campaign N…" at bounding box center [179, 134] width 77 height 10
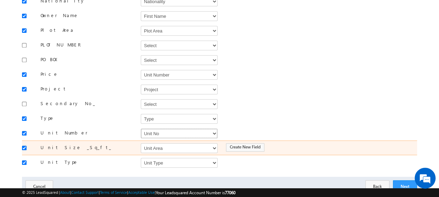
scroll to position [263, 0]
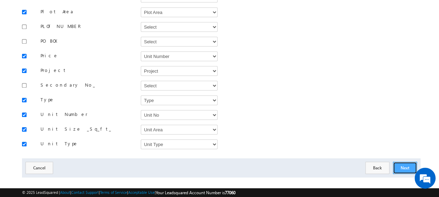
click at [406, 162] on button "Next" at bounding box center [405, 168] width 24 height 12
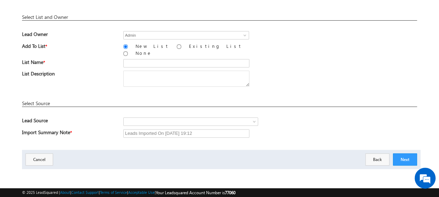
scroll to position [103, 0]
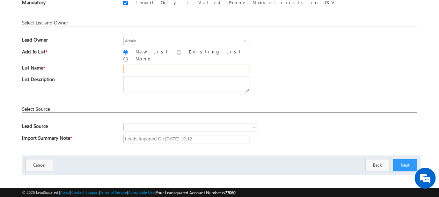
click at [133, 65] on input "text" at bounding box center [186, 69] width 126 height 8
click at [171, 65] on input "19_Aug_2025_MS_05_03" at bounding box center [186, 69] width 126 height 8
click at [185, 65] on input "19_Aug_2025_MS_13_03" at bounding box center [186, 69] width 126 height 8
type input "19_Aug_2025_MS_13_09"
click at [401, 160] on button "Next" at bounding box center [405, 165] width 24 height 12
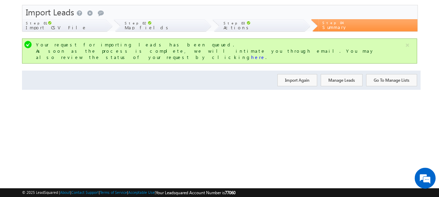
scroll to position [0, 0]
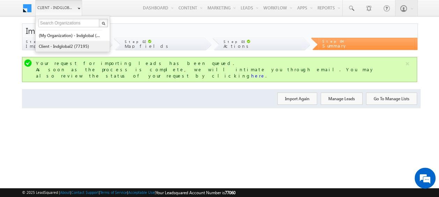
click at [79, 45] on link "Client - indglobal2 (77195)" at bounding box center [70, 46] width 64 height 11
